Goal: Information Seeking & Learning: Learn about a topic

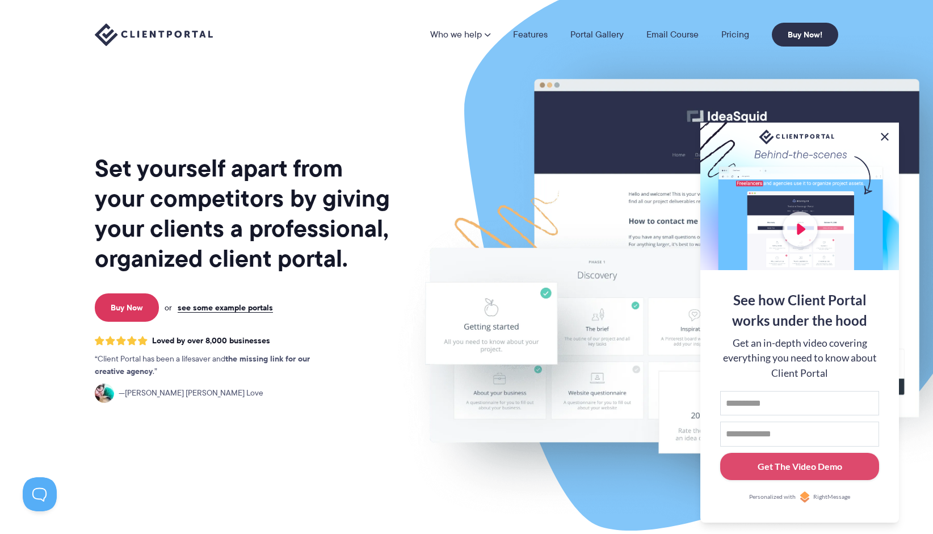
click at [887, 135] on button at bounding box center [885, 137] width 14 height 14
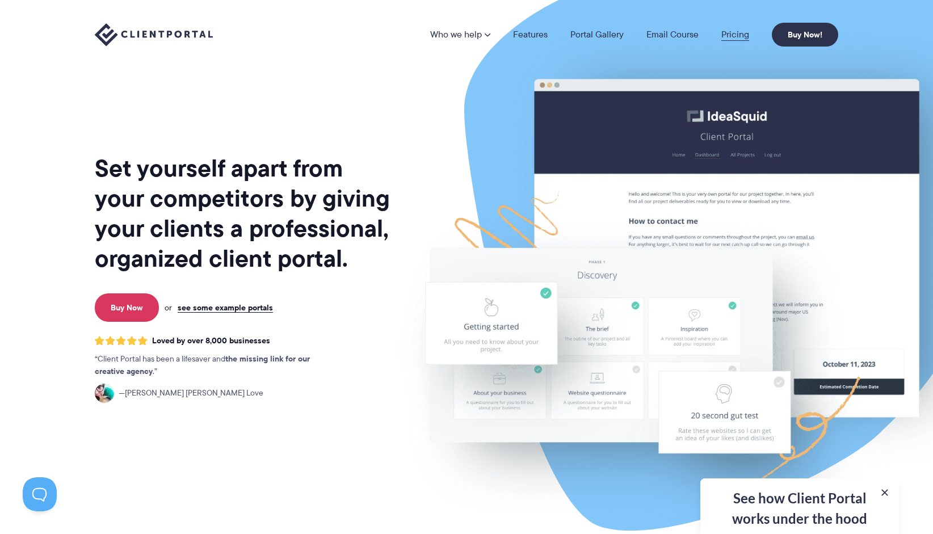
click at [744, 33] on link "Pricing" at bounding box center [735, 34] width 28 height 9
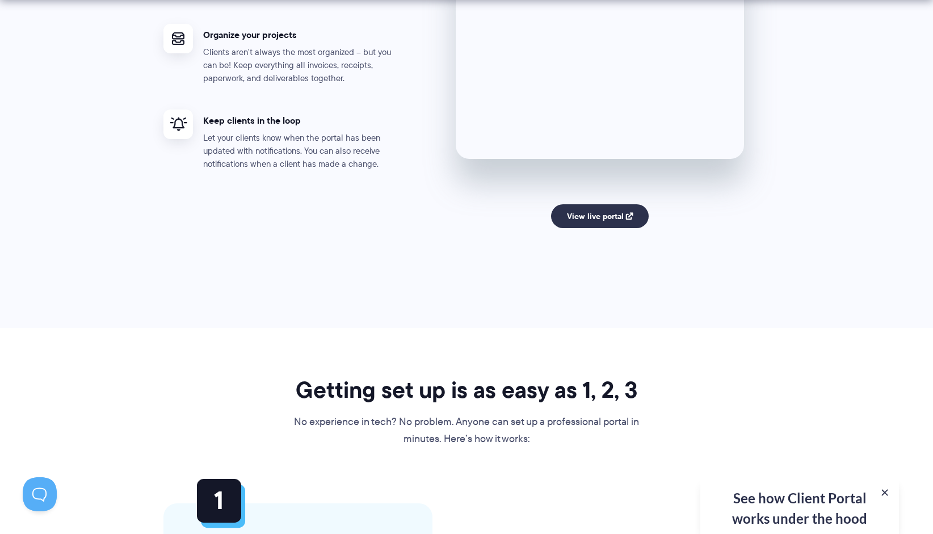
scroll to position [2318, 0]
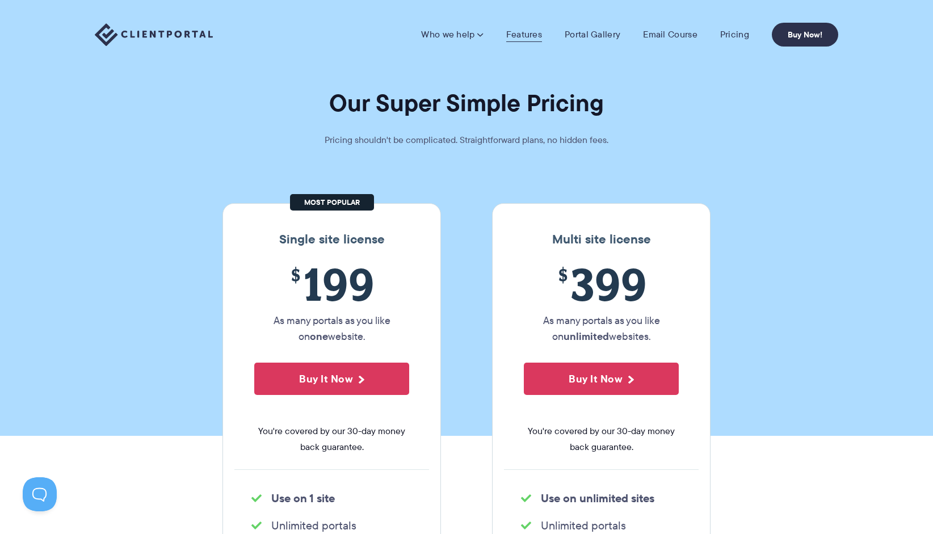
click at [530, 34] on link "Features" at bounding box center [524, 34] width 36 height 11
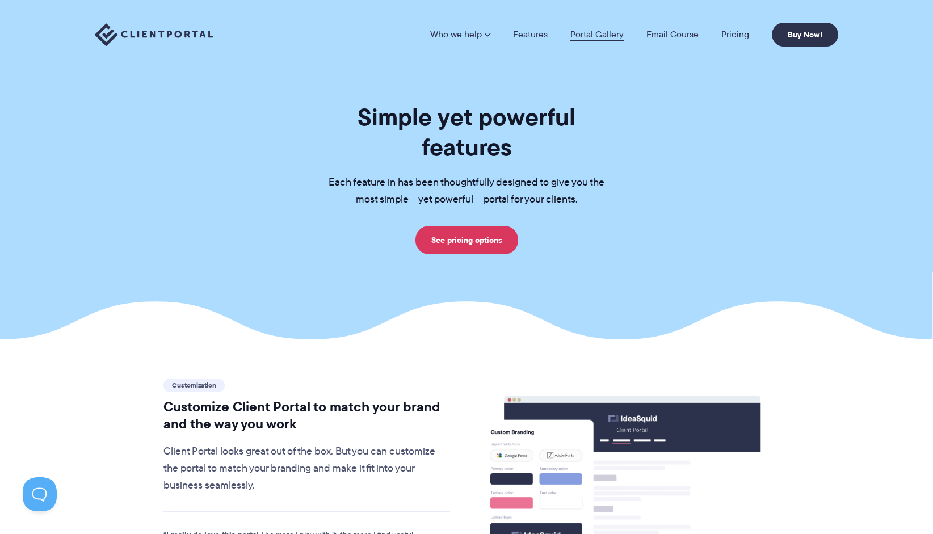
click at [600, 37] on link "Portal Gallery" at bounding box center [596, 34] width 53 height 9
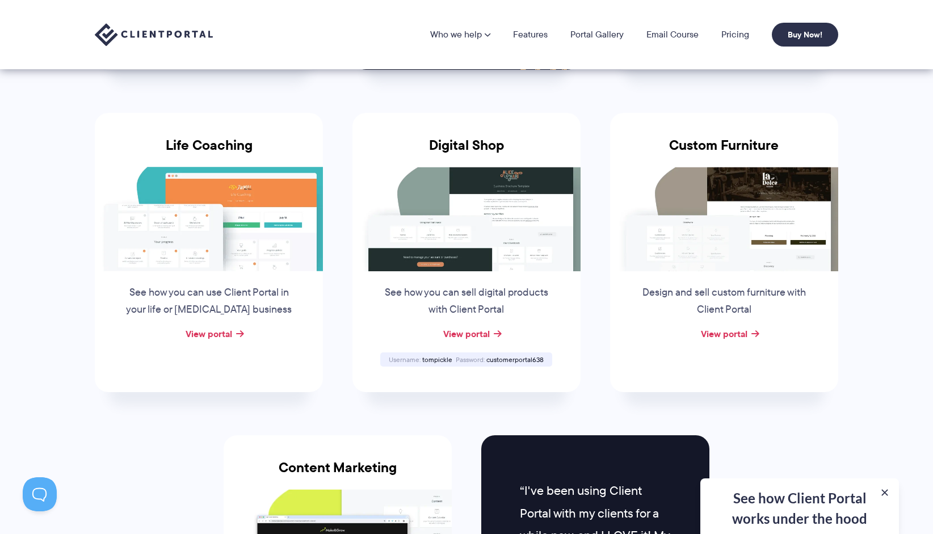
scroll to position [729, 0]
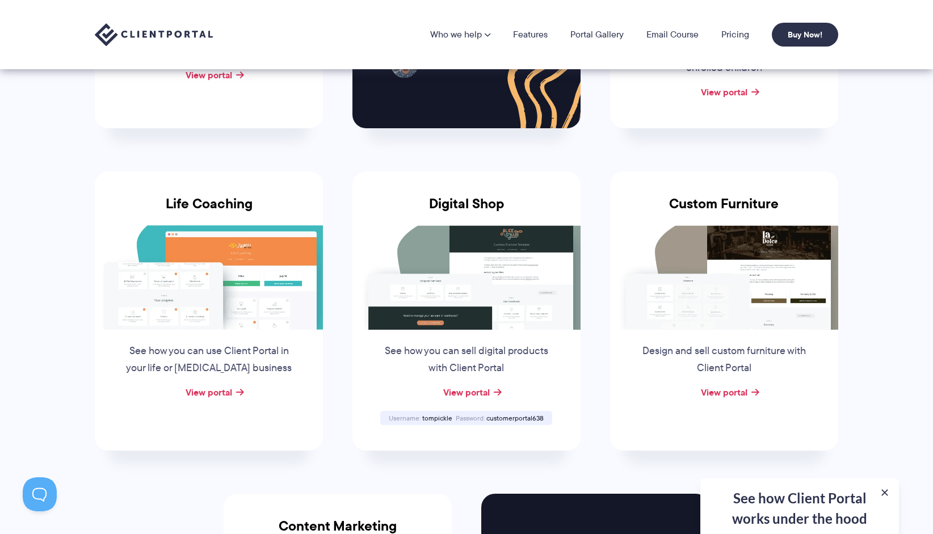
click at [446, 299] on img at bounding box center [466, 277] width 228 height 104
click at [470, 389] on link "View portal" at bounding box center [466, 392] width 47 height 14
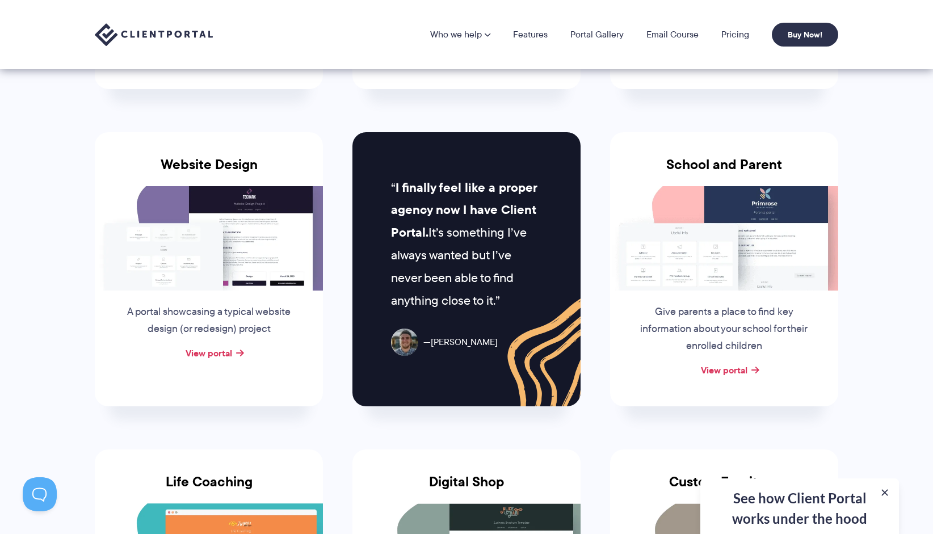
scroll to position [450, 0]
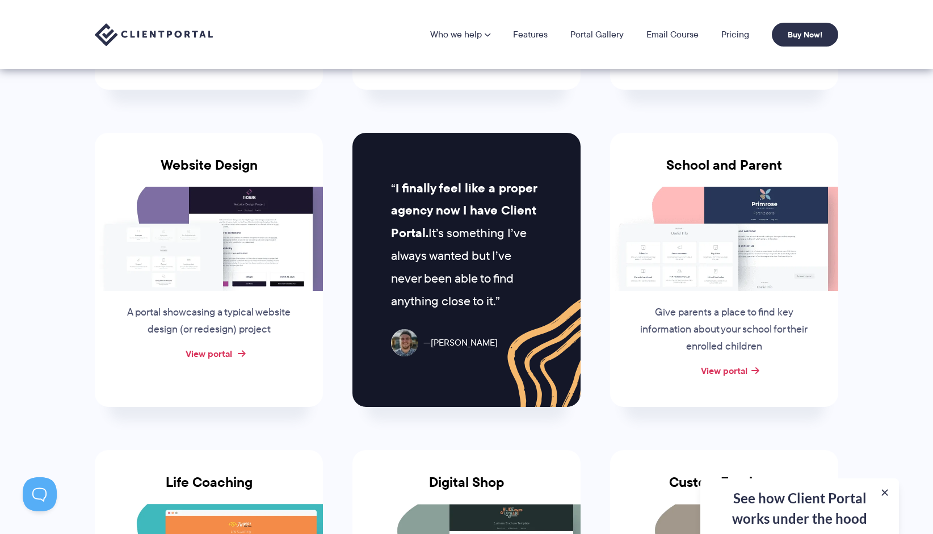
click at [227, 357] on link "View portal" at bounding box center [208, 354] width 47 height 14
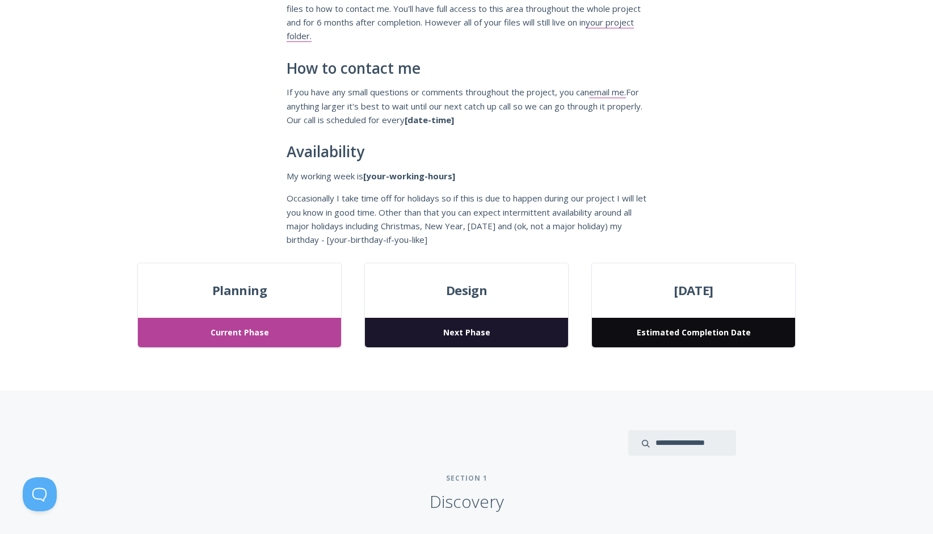
scroll to position [209, 0]
